Goal: Transaction & Acquisition: Purchase product/service

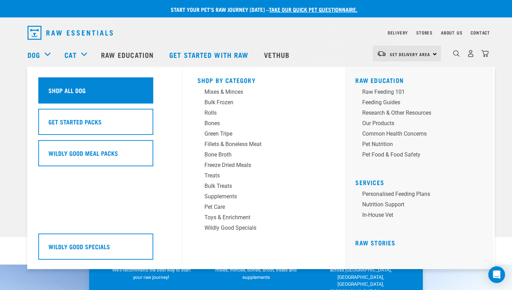
click at [92, 96] on div "Shop All Dog" at bounding box center [95, 90] width 115 height 26
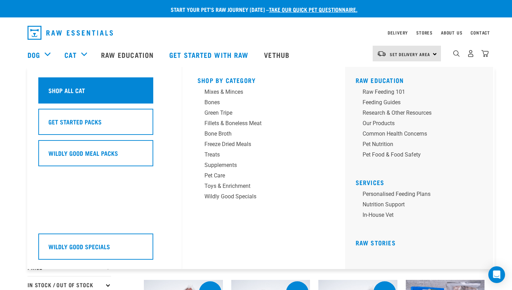
click at [93, 82] on div "Shop All Cat" at bounding box center [95, 90] width 115 height 26
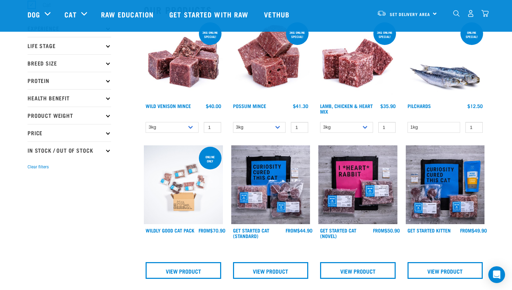
scroll to position [93, 0]
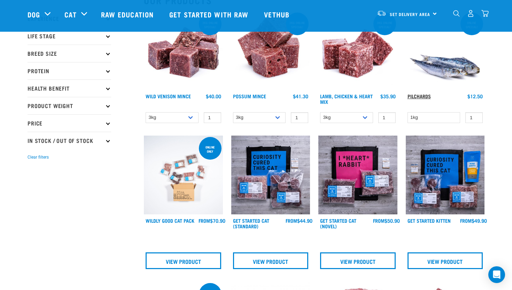
click at [425, 97] on link "Pilchards" at bounding box center [419, 96] width 23 height 2
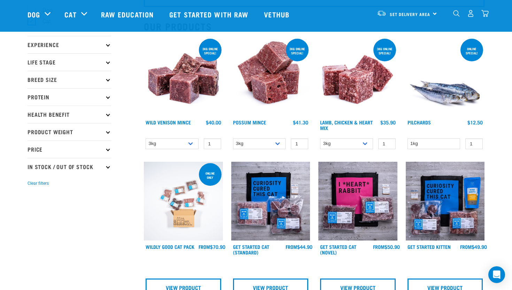
scroll to position [66, 0]
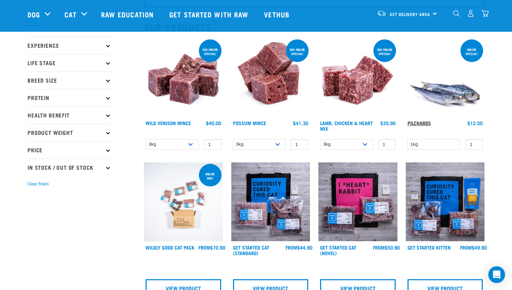
click at [423, 122] on link "Pilchards" at bounding box center [419, 123] width 23 height 2
click at [429, 123] on link "Pilchards" at bounding box center [419, 123] width 23 height 2
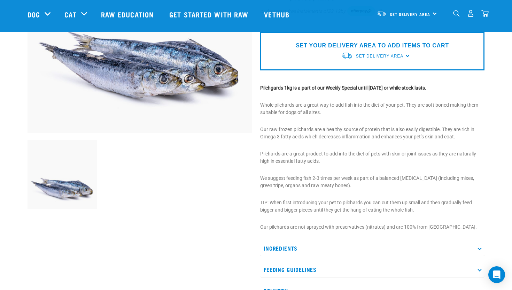
scroll to position [145, 0]
